Goal: Communication & Community: Answer question/provide support

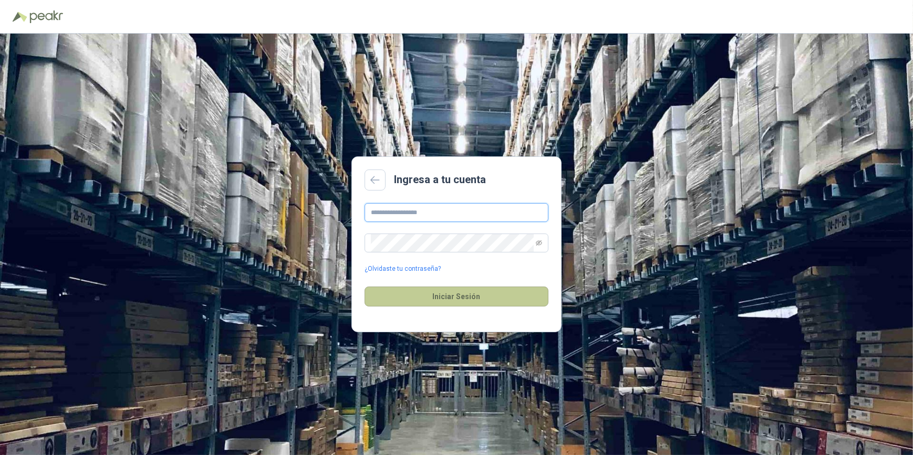
type input "**********"
click at [456, 296] on button "Iniciar Sesión" at bounding box center [456, 297] width 184 height 20
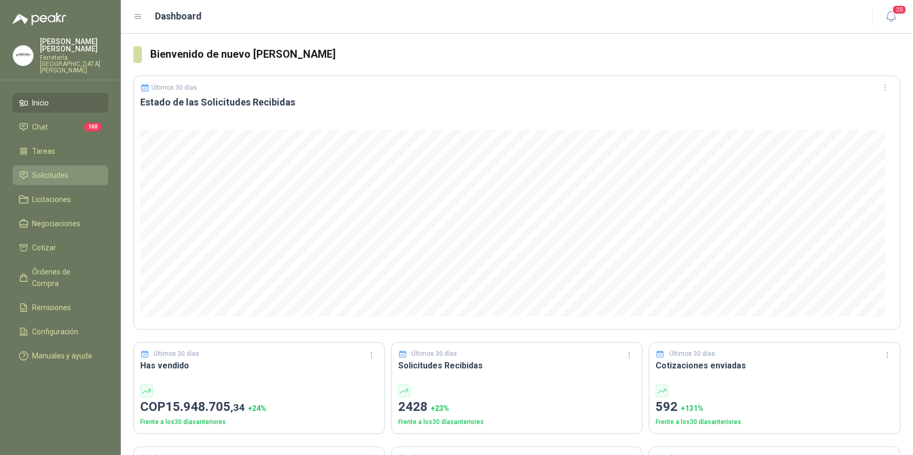
click at [67, 171] on span "Solicitudes" at bounding box center [51, 176] width 36 height 12
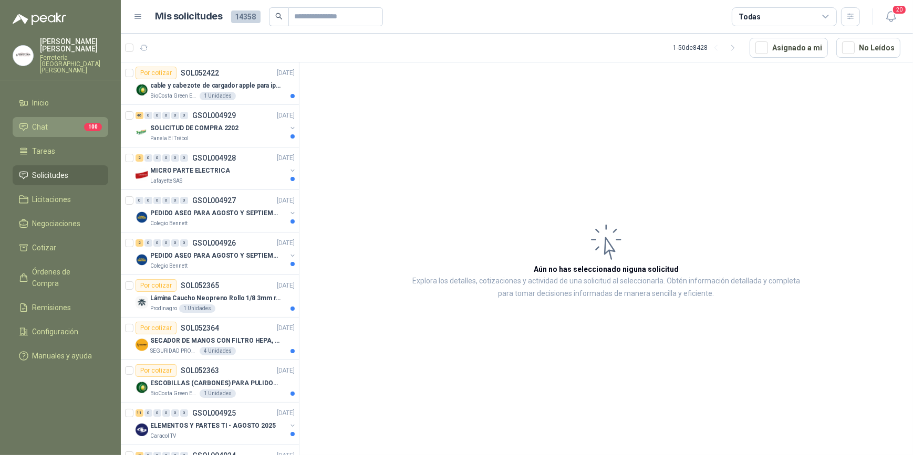
click at [42, 121] on span "Chat" at bounding box center [41, 127] width 16 height 12
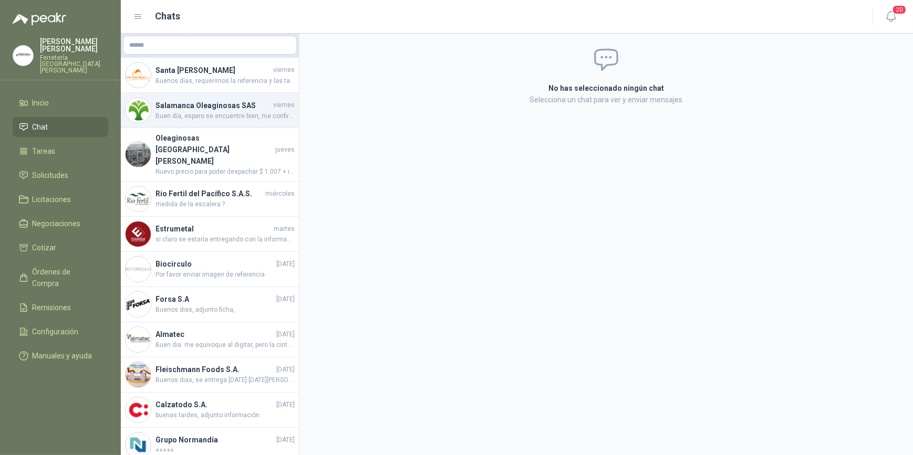
click at [208, 107] on h4 "Salamanca Oleaginosas SAS" at bounding box center [213, 106] width 116 height 12
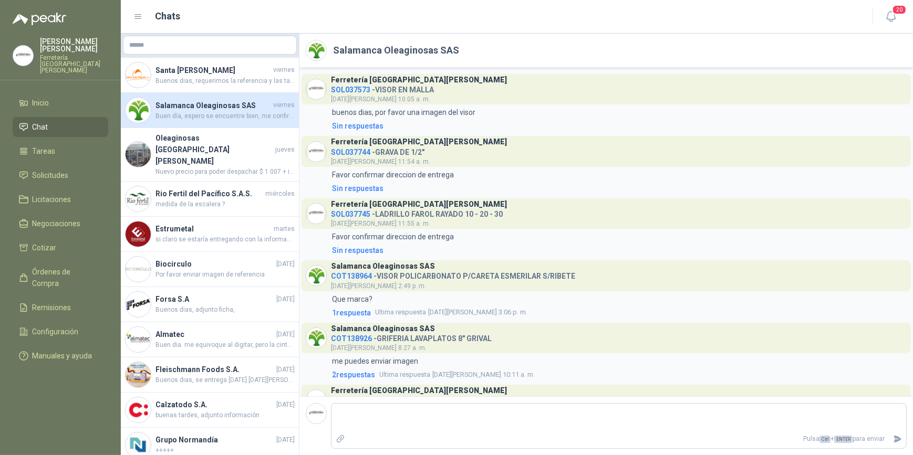
scroll to position [735, 0]
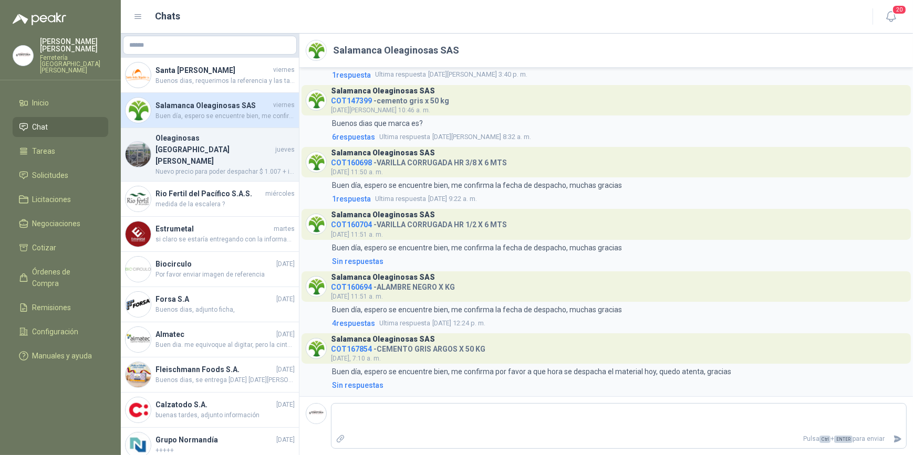
click at [183, 167] on span "Nuevo precio para poder despachar $ 1.007 + iva favor modificar la orden" at bounding box center [224, 172] width 139 height 10
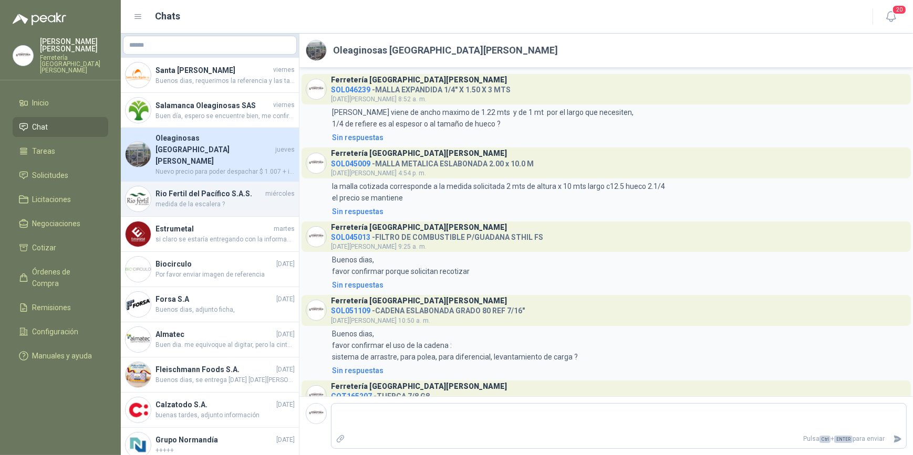
click at [200, 200] on span "medida de la escalera ?" at bounding box center [224, 205] width 139 height 10
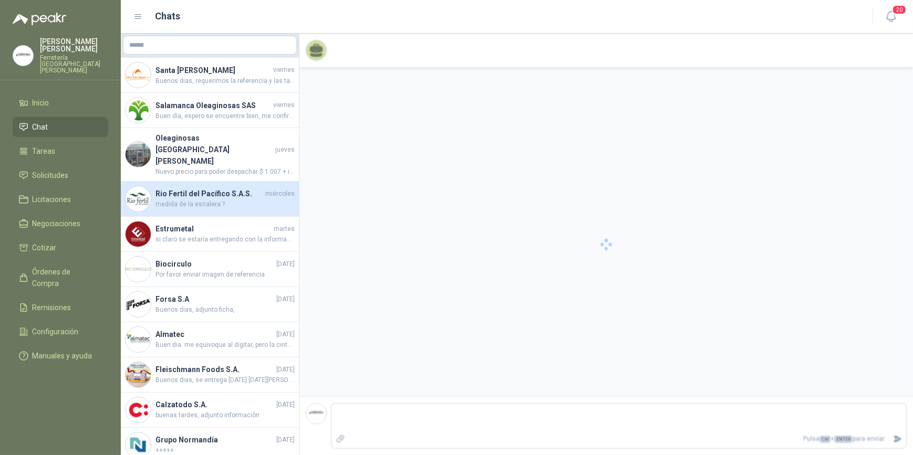
scroll to position [149, 0]
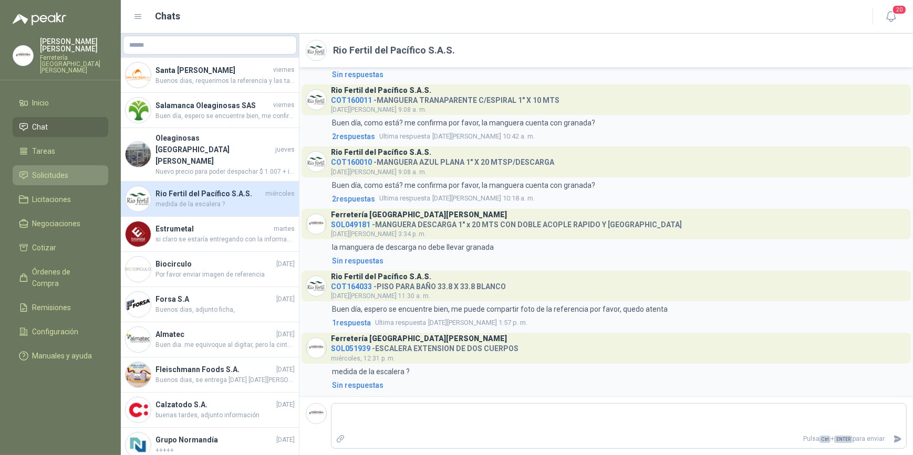
click at [76, 170] on li "Solicitudes" at bounding box center [60, 176] width 83 height 12
